Goal: Navigation & Orientation: Find specific page/section

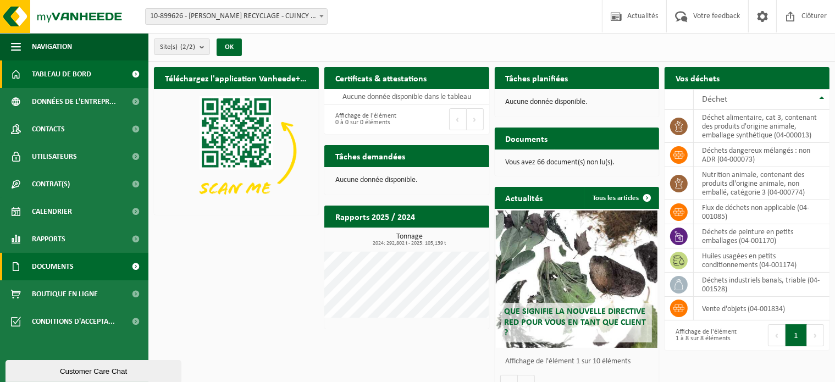
click at [57, 269] on span "Documents" at bounding box center [53, 266] width 42 height 27
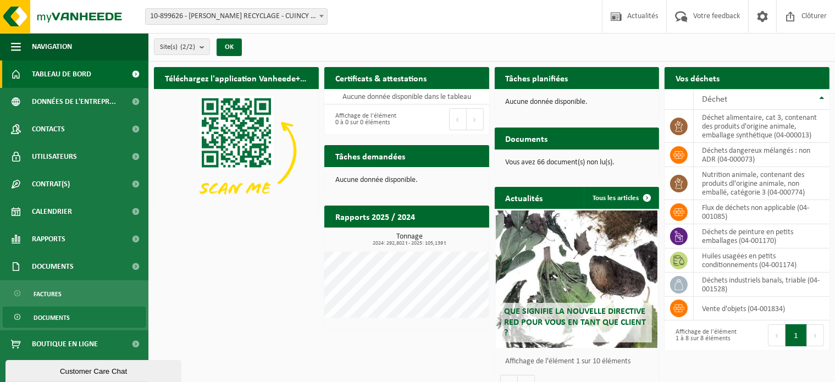
click at [57, 319] on span "Documents" at bounding box center [52, 317] width 36 height 21
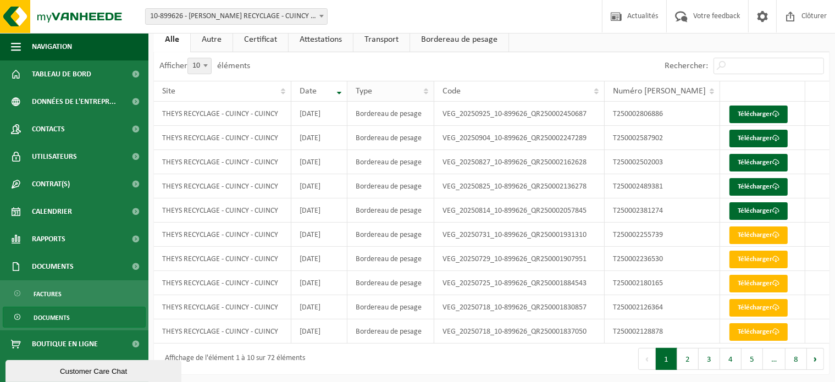
scroll to position [63, 0]
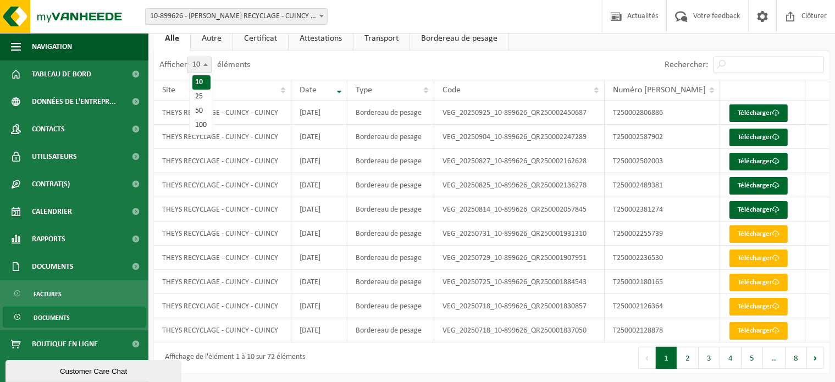
click at [194, 67] on span "10" at bounding box center [199, 64] width 23 height 15
click at [194, 57] on select "10 25 50 100" at bounding box center [206, 57] width 33 height 1
select select "25"
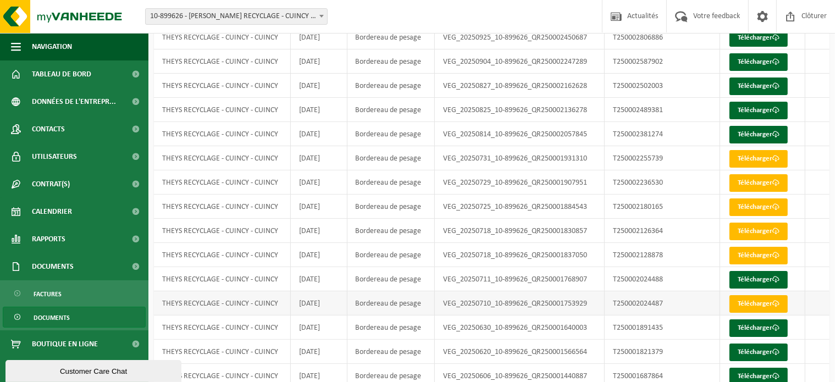
scroll to position [173, 0]
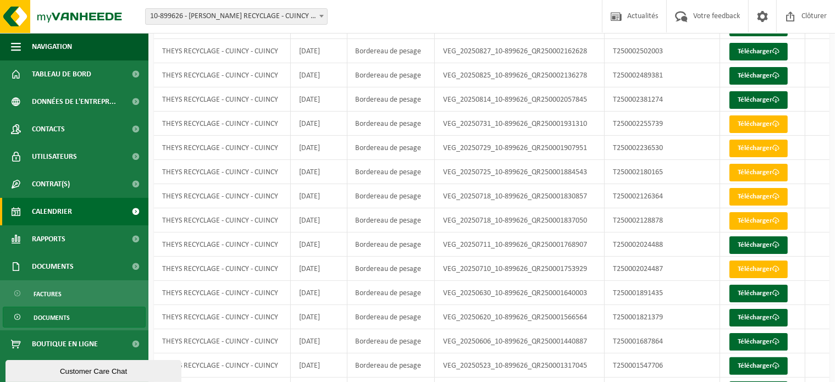
click at [49, 207] on span "Calendrier" at bounding box center [52, 211] width 40 height 27
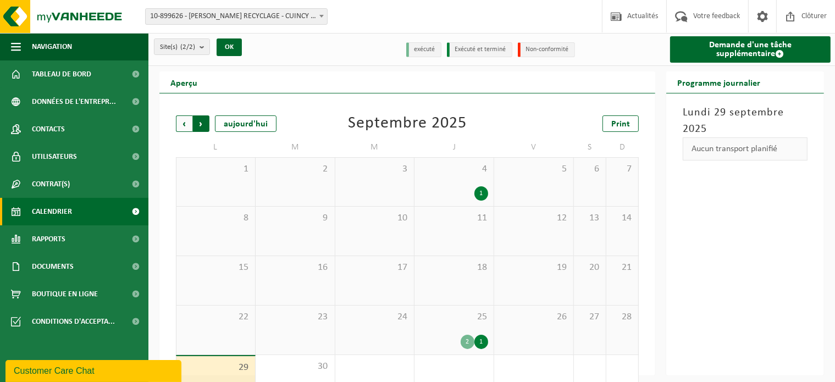
click at [180, 123] on span "Précédent" at bounding box center [184, 123] width 16 height 16
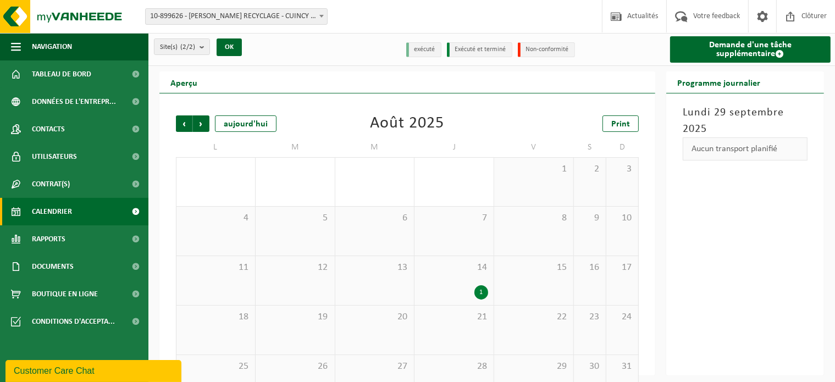
click at [180, 123] on span "Précédent" at bounding box center [184, 123] width 16 height 16
click at [226, 288] on div "14" at bounding box center [215, 280] width 79 height 49
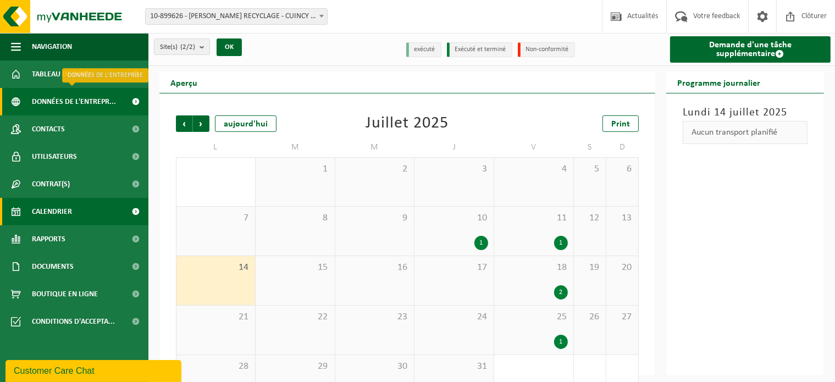
click at [66, 103] on span "Données de l'entrepr..." at bounding box center [74, 101] width 84 height 27
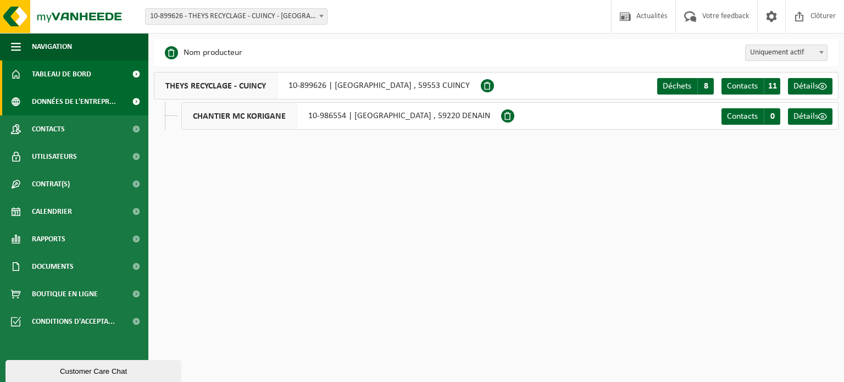
click at [57, 77] on span "Tableau de bord" at bounding box center [61, 73] width 59 height 27
